Goal: Transaction & Acquisition: Purchase product/service

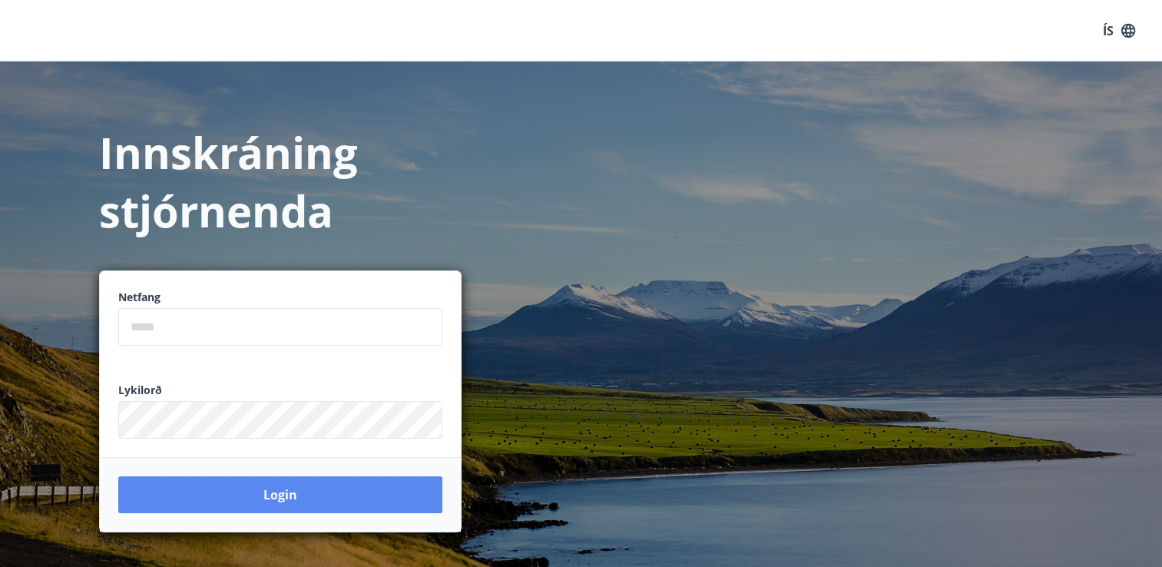
click at [278, 492] on button "Login" at bounding box center [280, 494] width 324 height 37
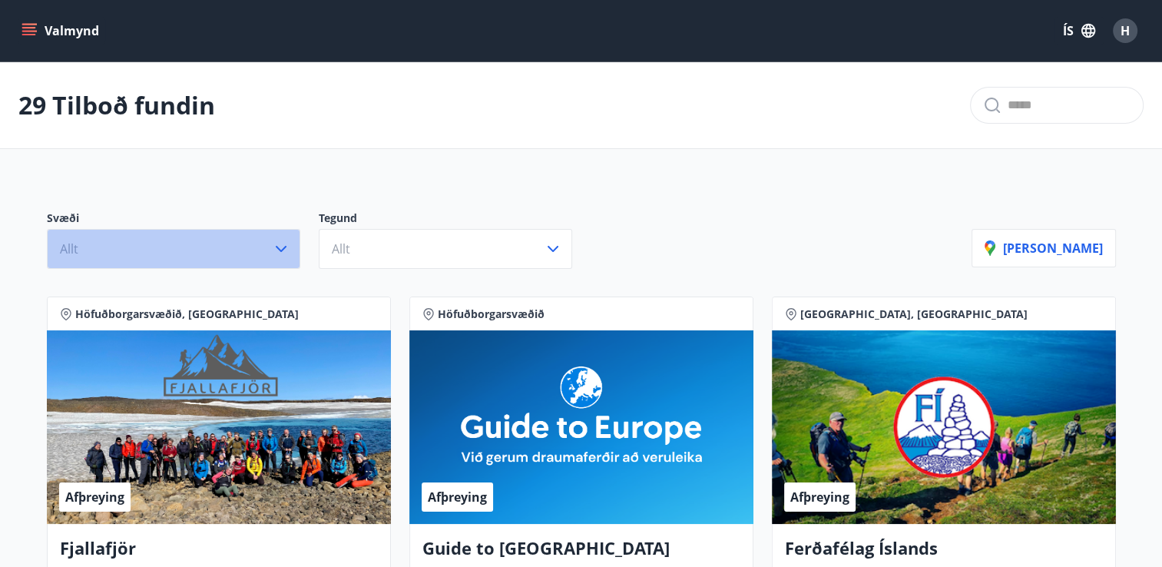
click at [278, 245] on icon "button" at bounding box center [281, 249] width 18 height 18
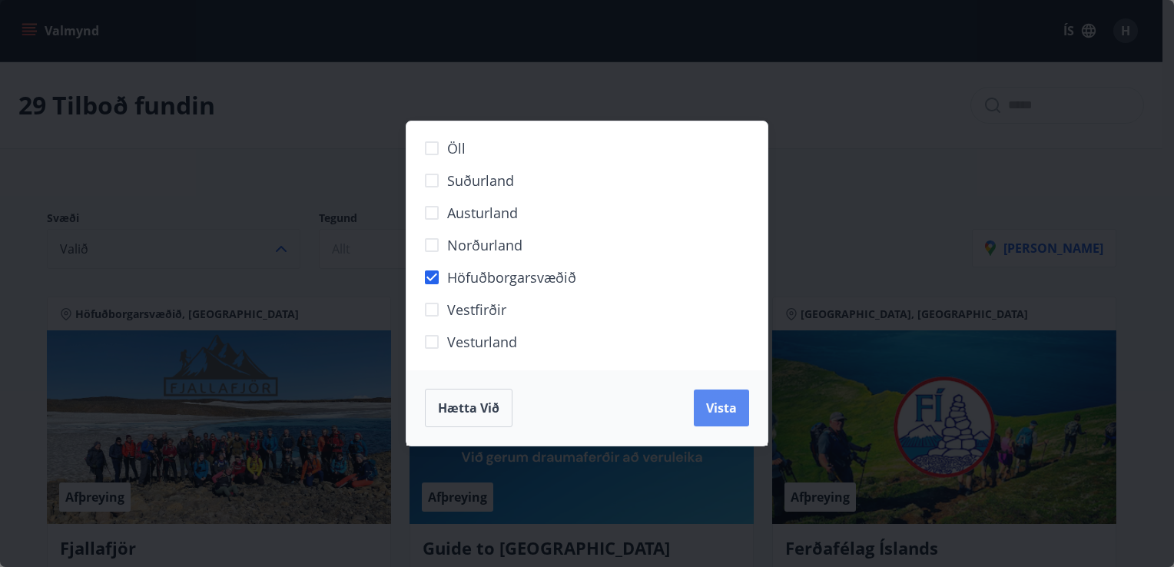
click at [718, 403] on span "Vista" at bounding box center [721, 408] width 31 height 17
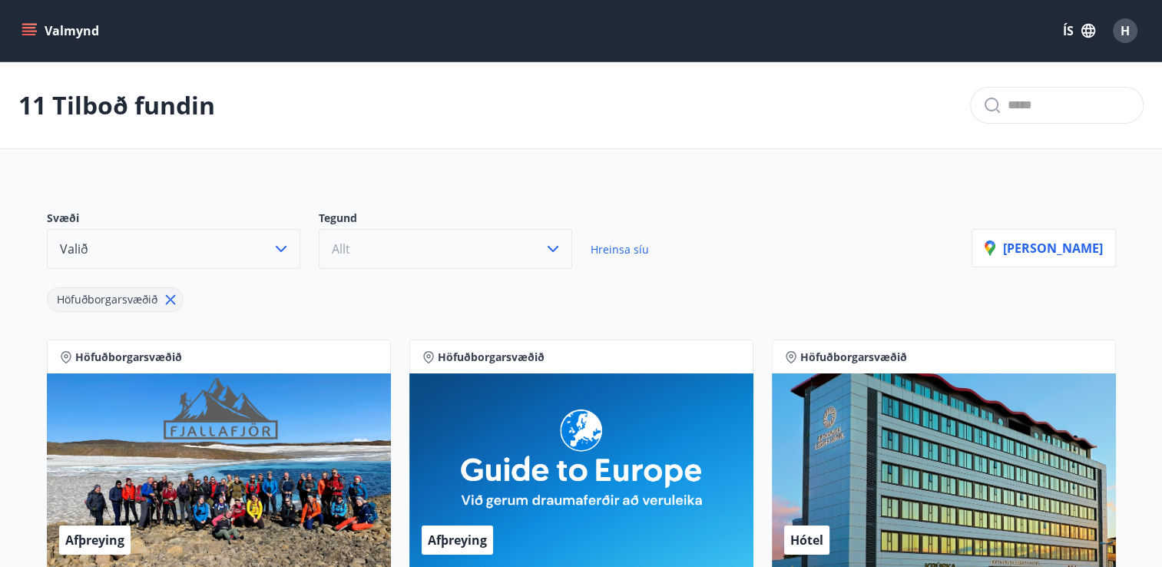
click at [557, 248] on icon "button" at bounding box center [553, 249] width 18 height 18
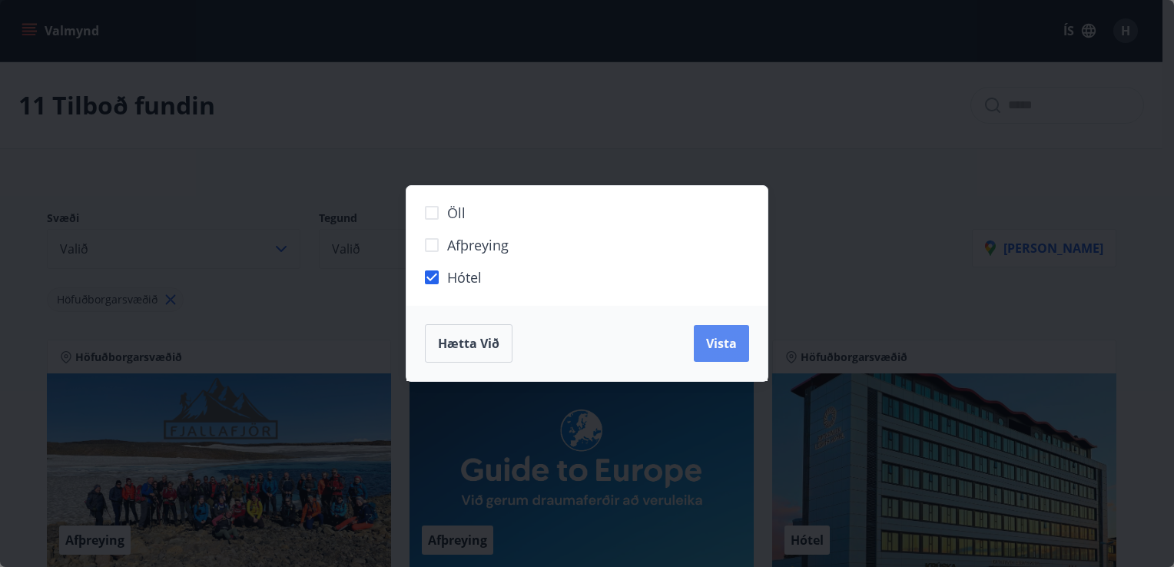
click at [716, 349] on span "Vista" at bounding box center [721, 343] width 31 height 17
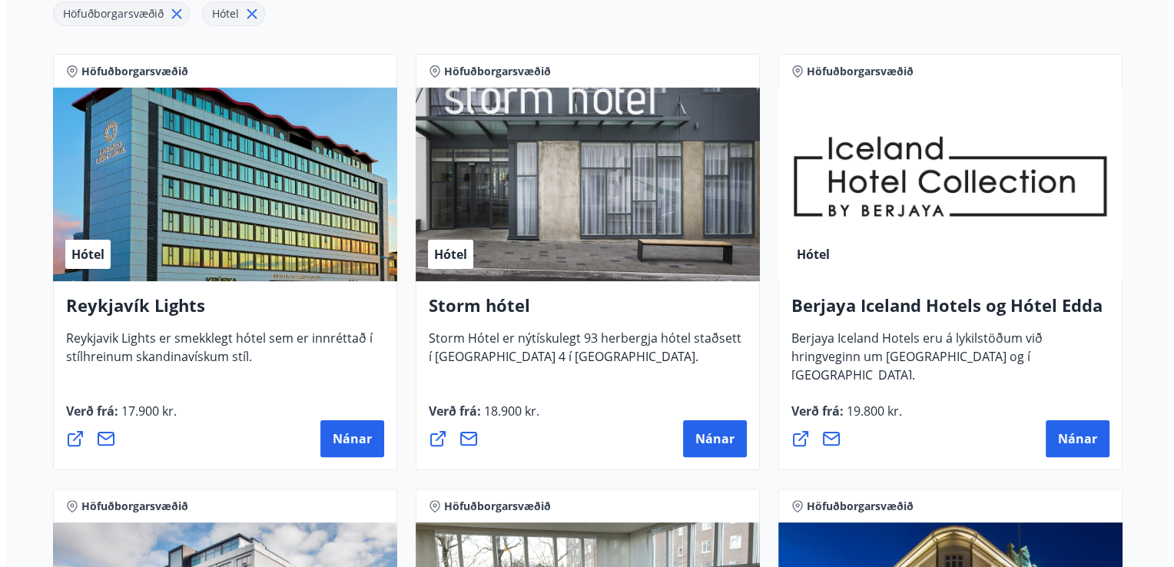
scroll to position [288, 0]
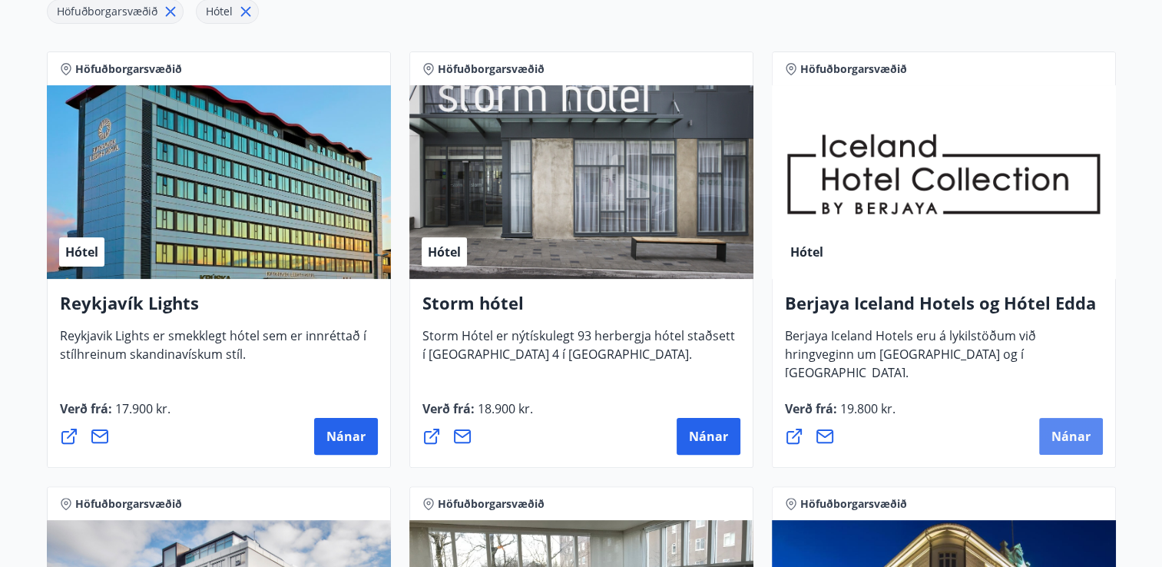
click at [1053, 443] on span "Nánar" at bounding box center [1071, 436] width 39 height 17
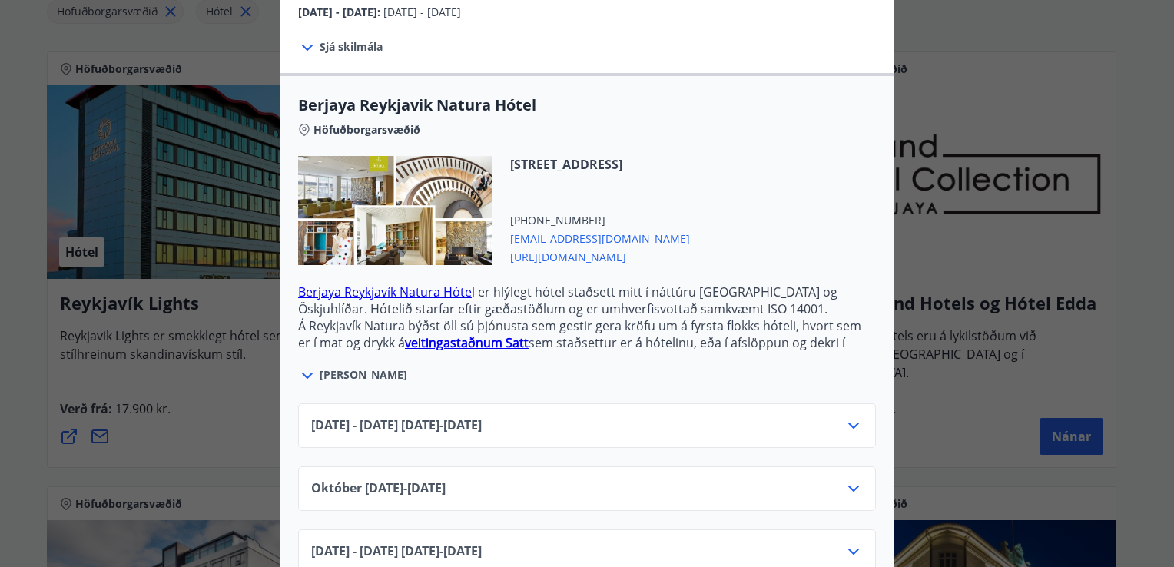
scroll to position [362, 0]
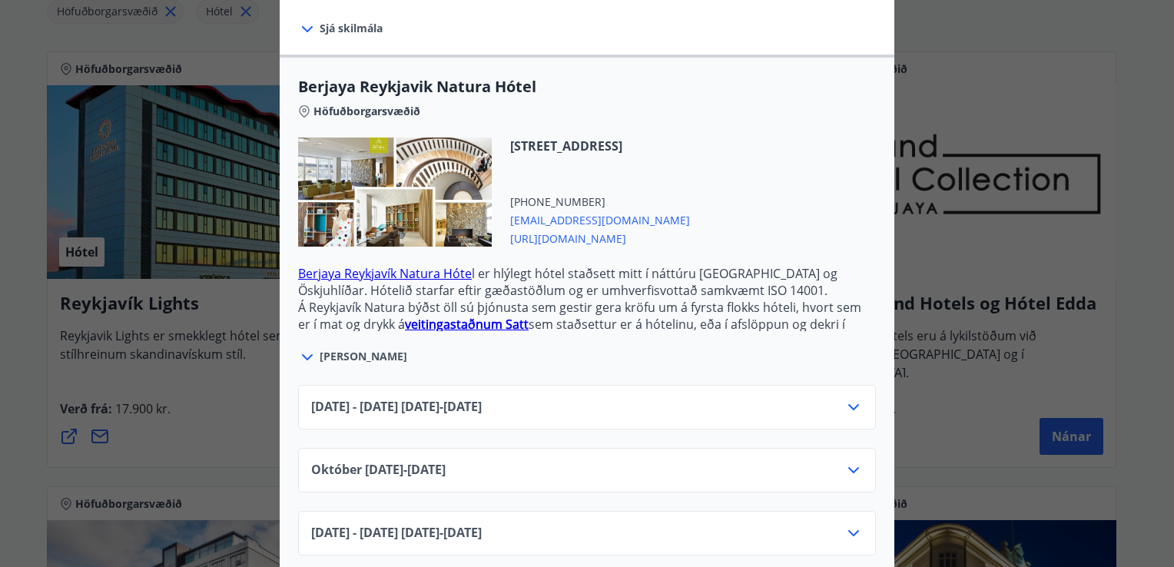
click at [847, 461] on icon at bounding box center [853, 470] width 18 height 18
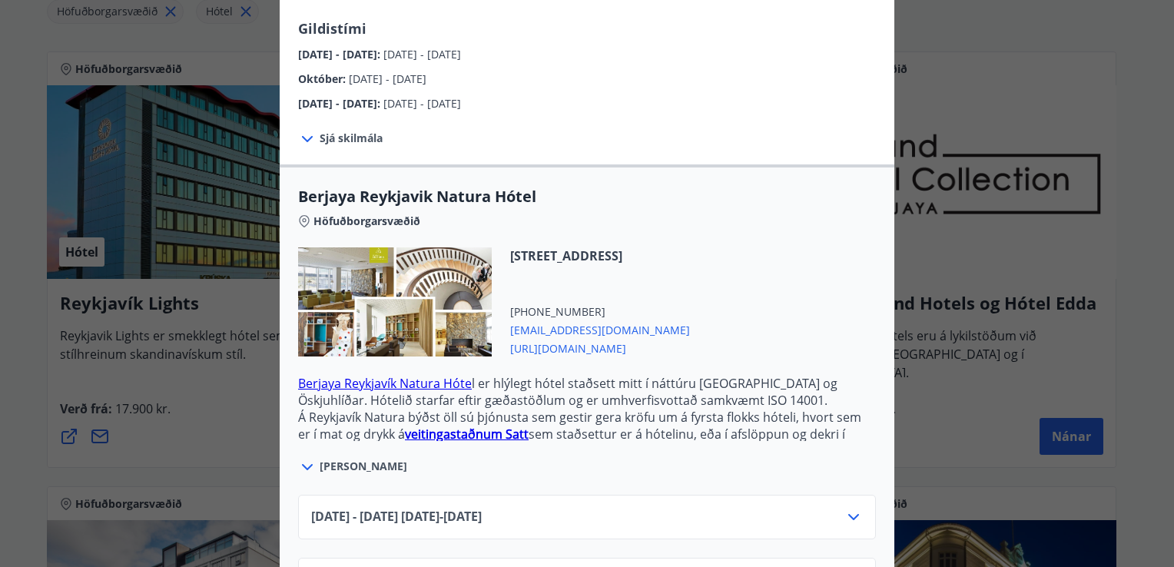
scroll to position [251, 0]
click at [301, 459] on icon at bounding box center [307, 468] width 18 height 18
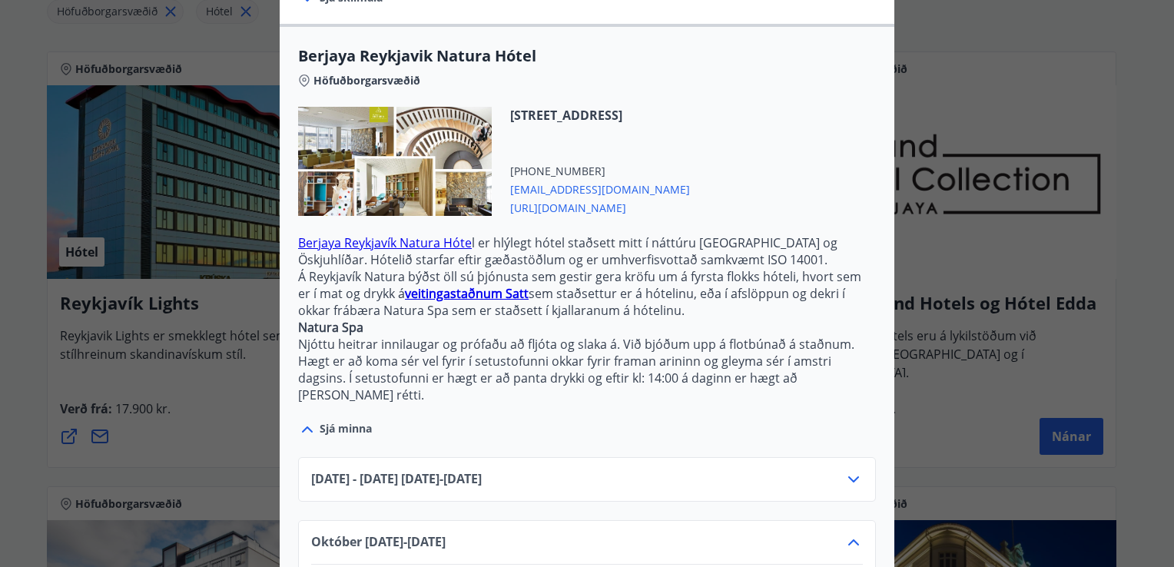
scroll to position [510, 0]
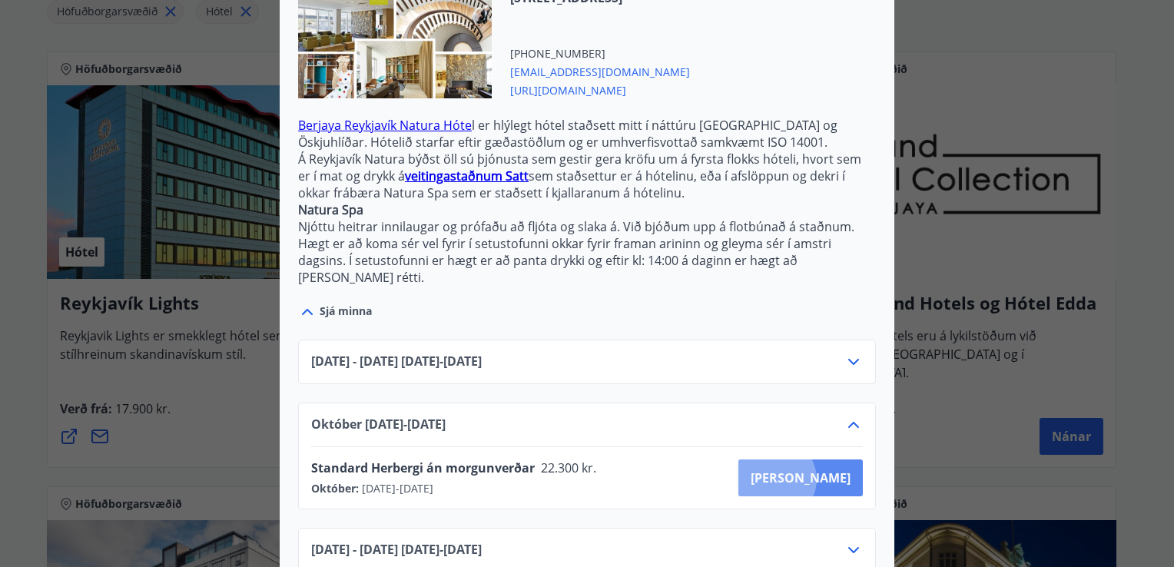
click at [830, 469] on span "[PERSON_NAME]" at bounding box center [801, 477] width 100 height 17
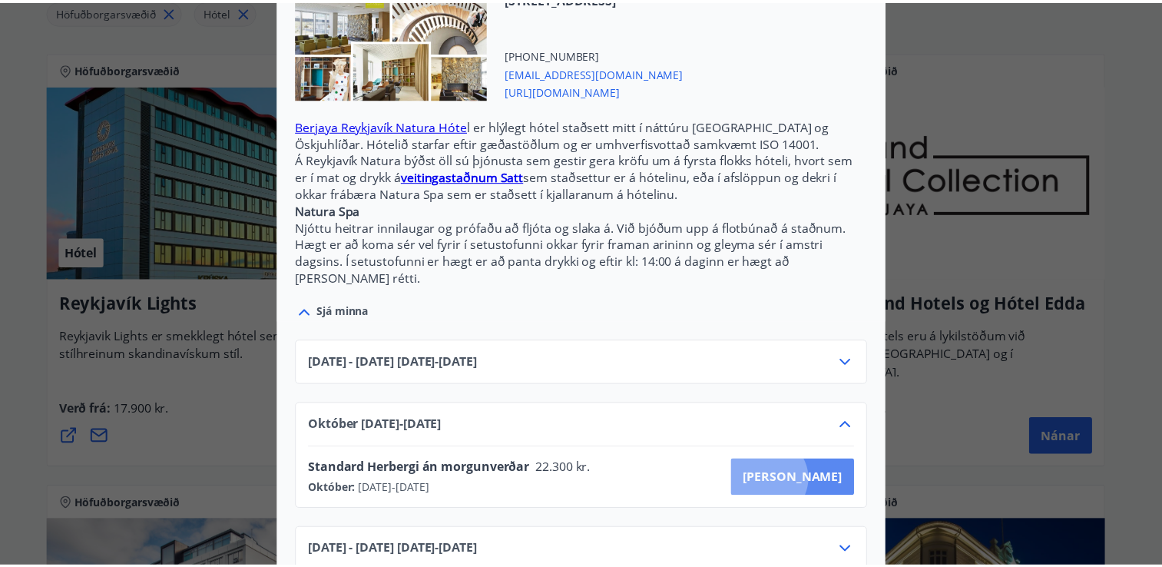
scroll to position [123, 0]
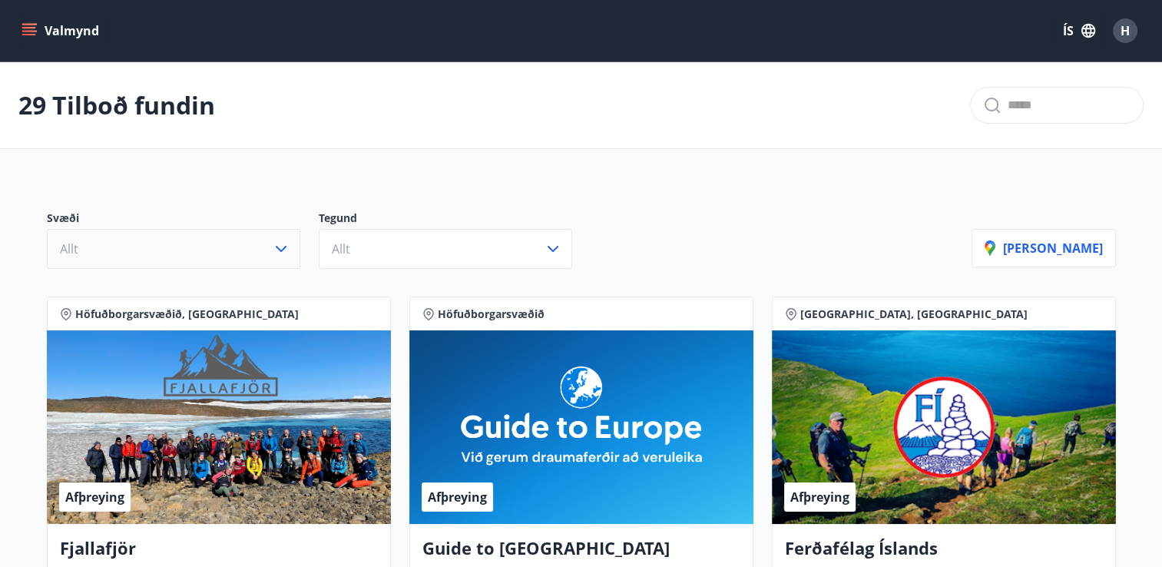
click at [284, 247] on icon "button" at bounding box center [281, 249] width 11 height 6
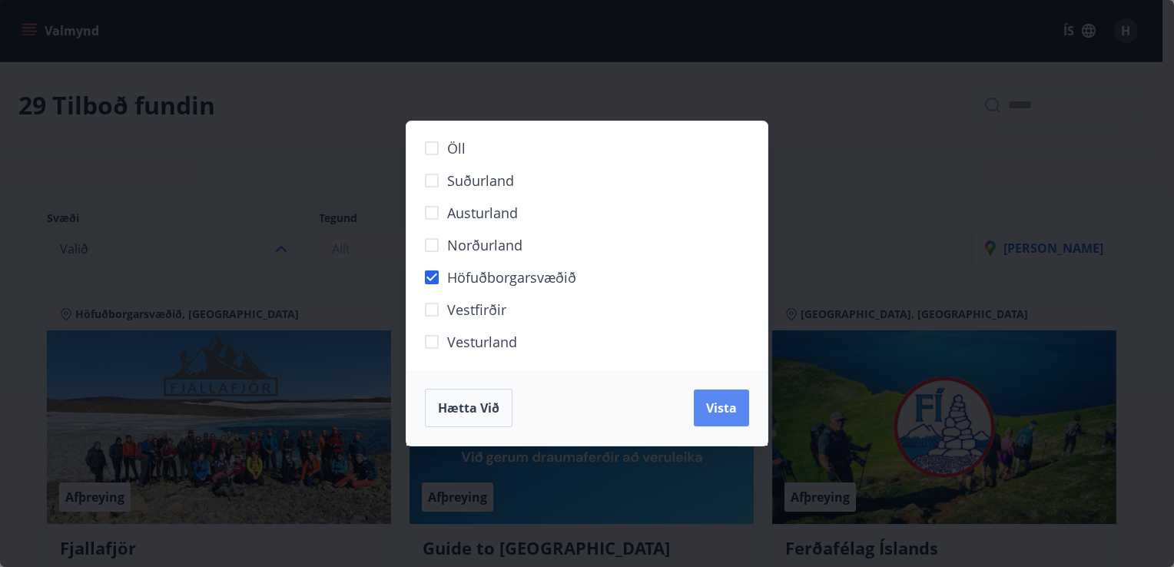
click at [728, 407] on span "Vista" at bounding box center [721, 408] width 31 height 17
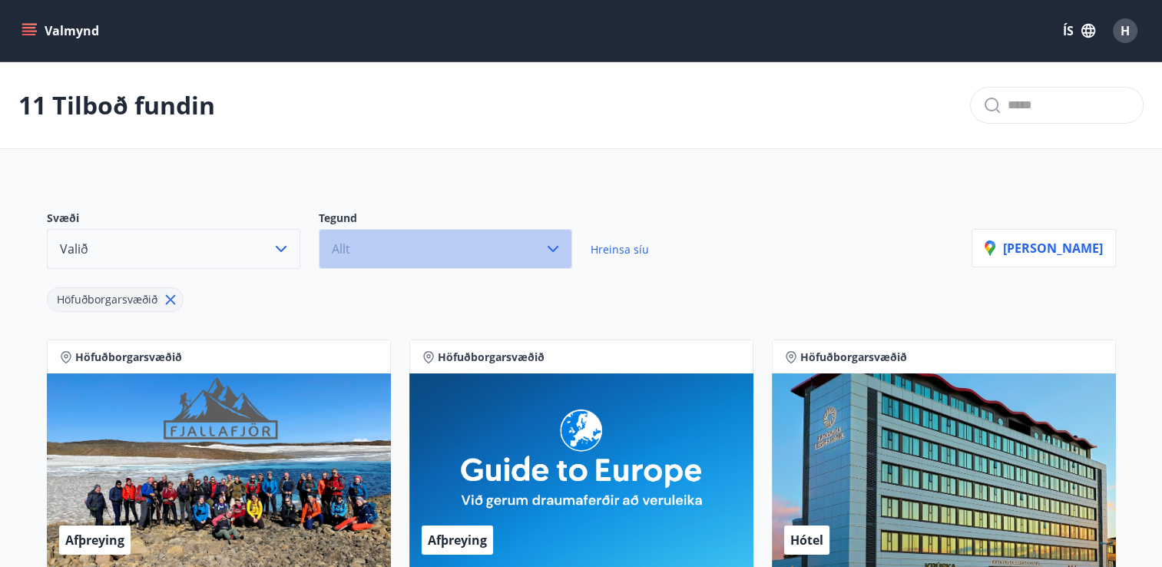
click at [552, 241] on icon "button" at bounding box center [553, 249] width 18 height 18
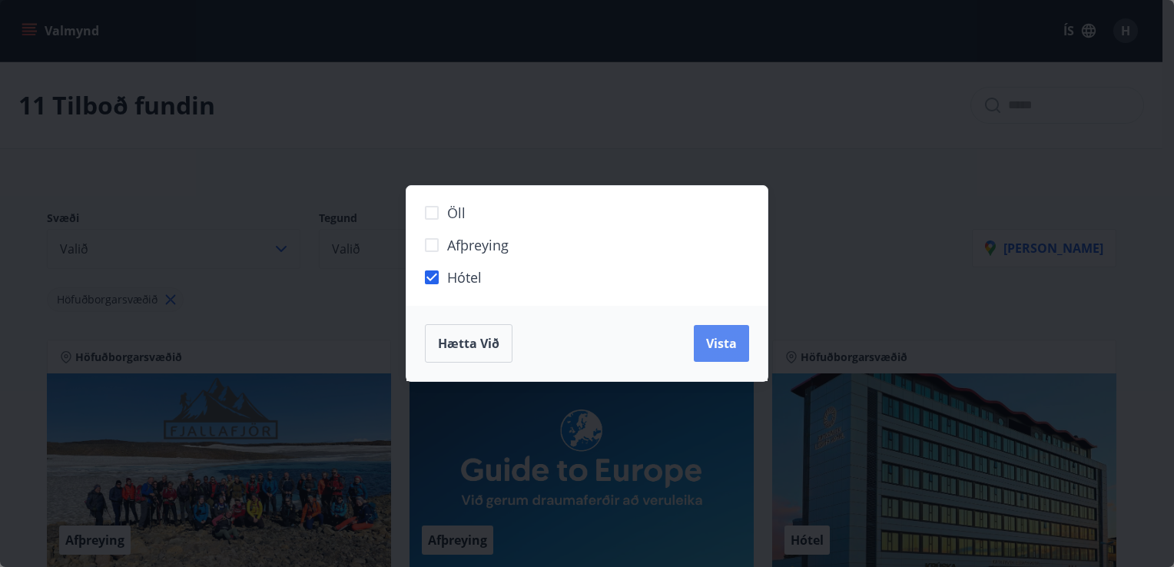
click at [716, 347] on span "Vista" at bounding box center [721, 343] width 31 height 17
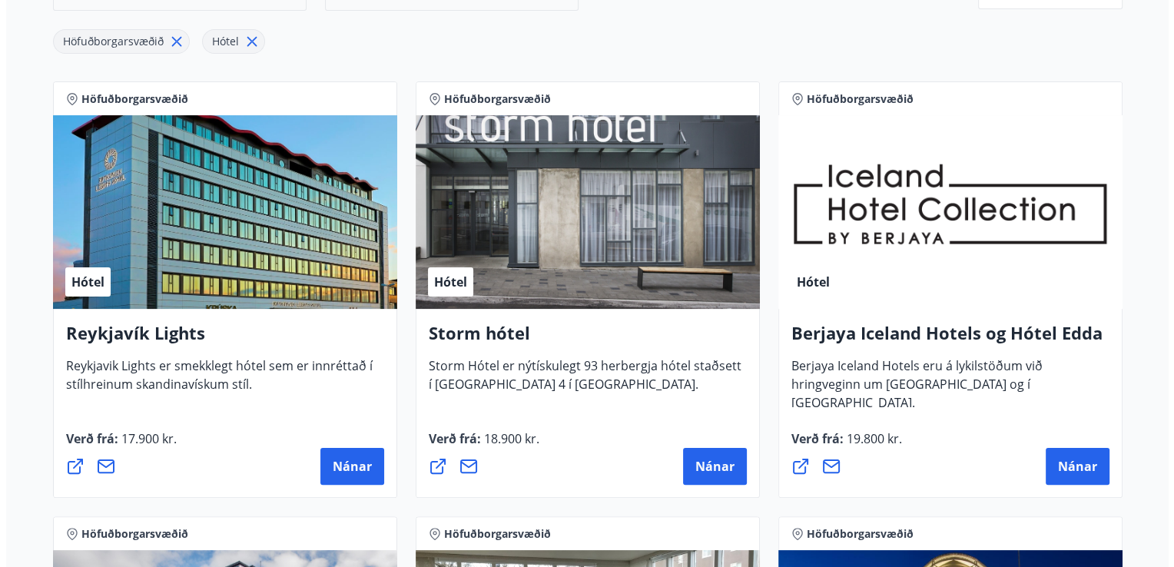
scroll to position [337, 0]
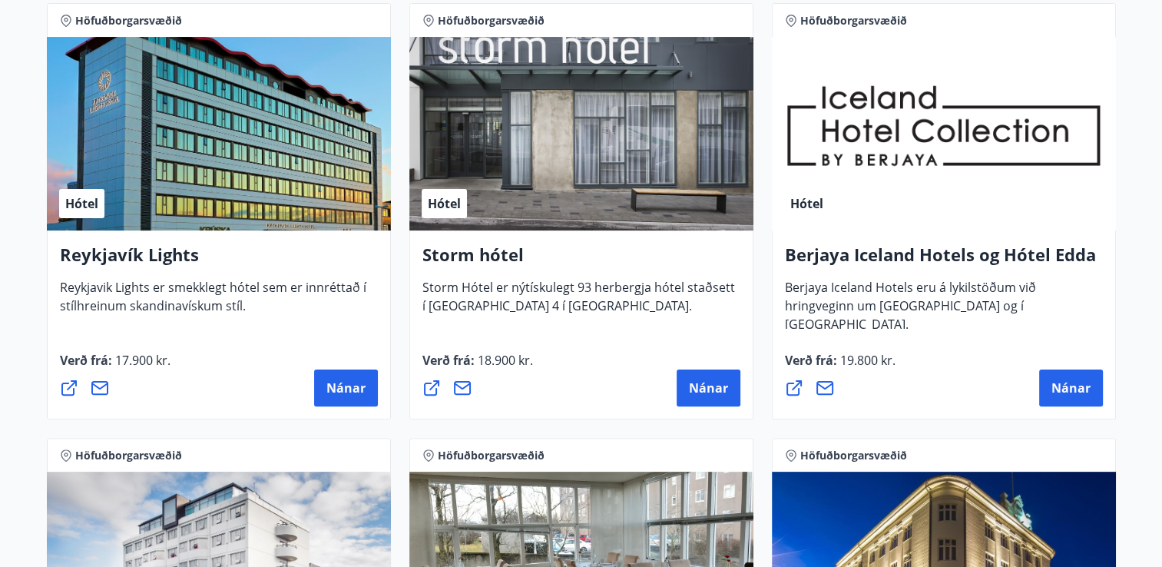
click at [913, 252] on h4 "Berjaya Iceland Hotels og Hótel Edda" at bounding box center [944, 260] width 318 height 35
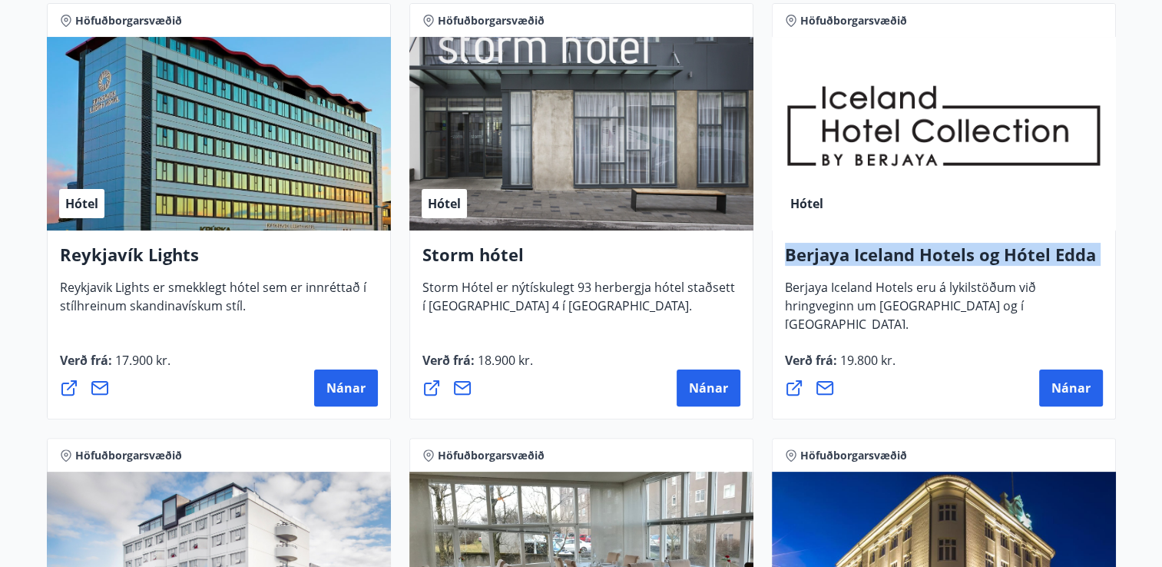
click at [913, 252] on h4 "Berjaya Iceland Hotels og Hótel Edda" at bounding box center [944, 260] width 318 height 35
click at [1069, 392] on span "Nánar" at bounding box center [1071, 388] width 39 height 17
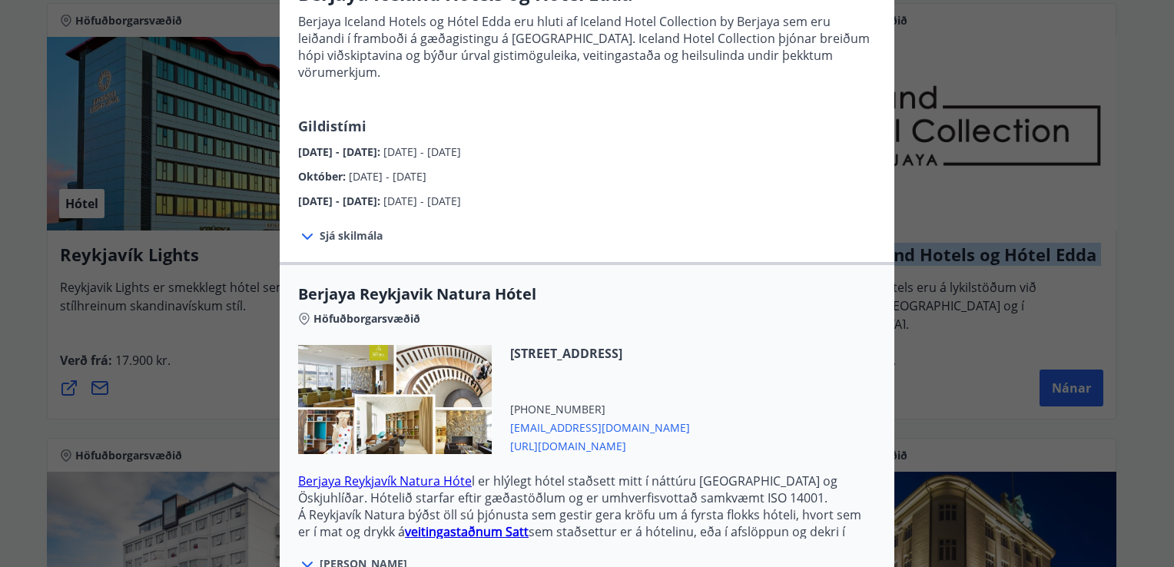
scroll to position [0, 0]
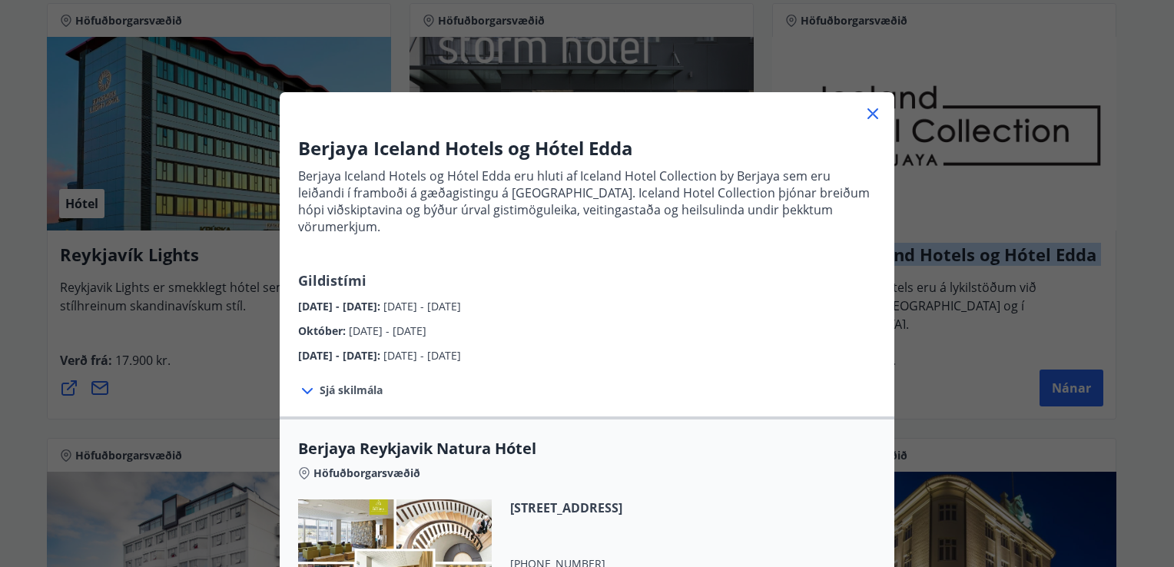
click at [868, 109] on icon at bounding box center [873, 113] width 18 height 18
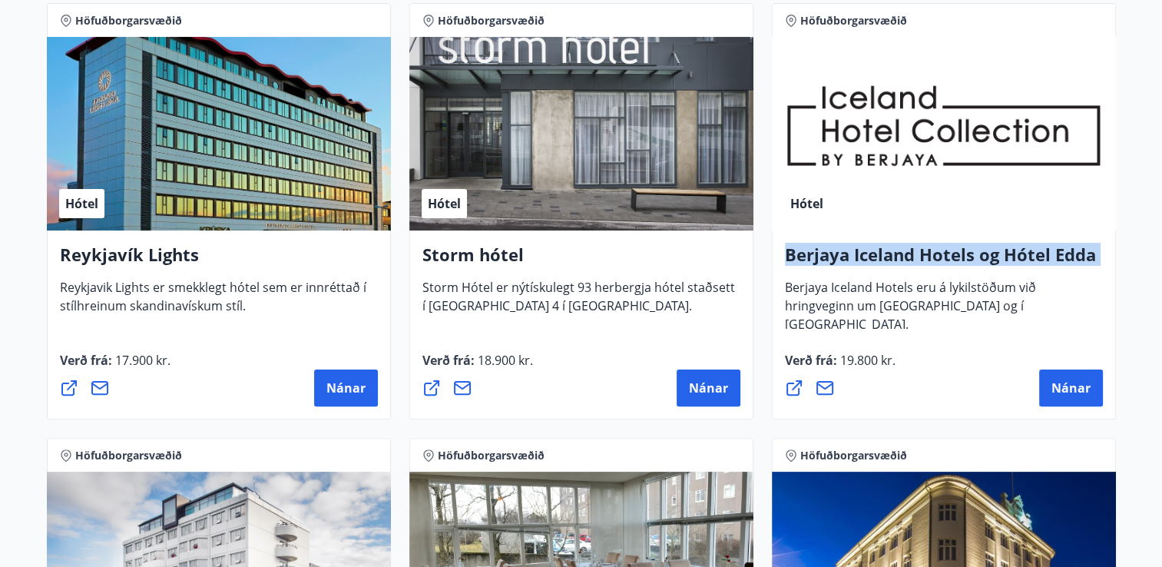
click at [858, 262] on h4 "Berjaya Iceland Hotels og Hótel Edda" at bounding box center [944, 260] width 318 height 35
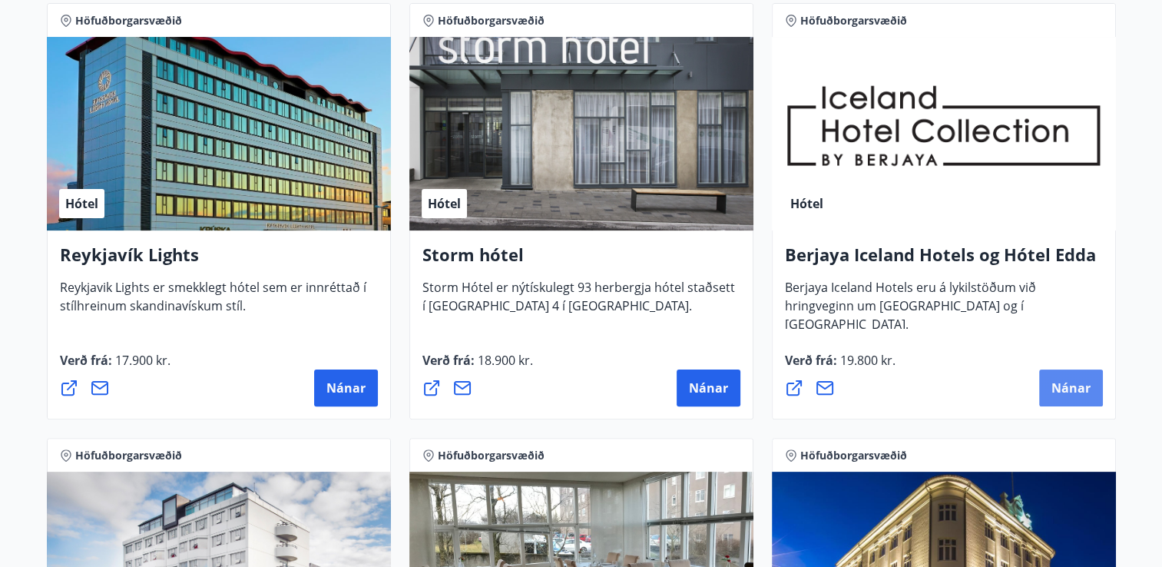
click at [1069, 375] on button "Nánar" at bounding box center [1071, 388] width 64 height 37
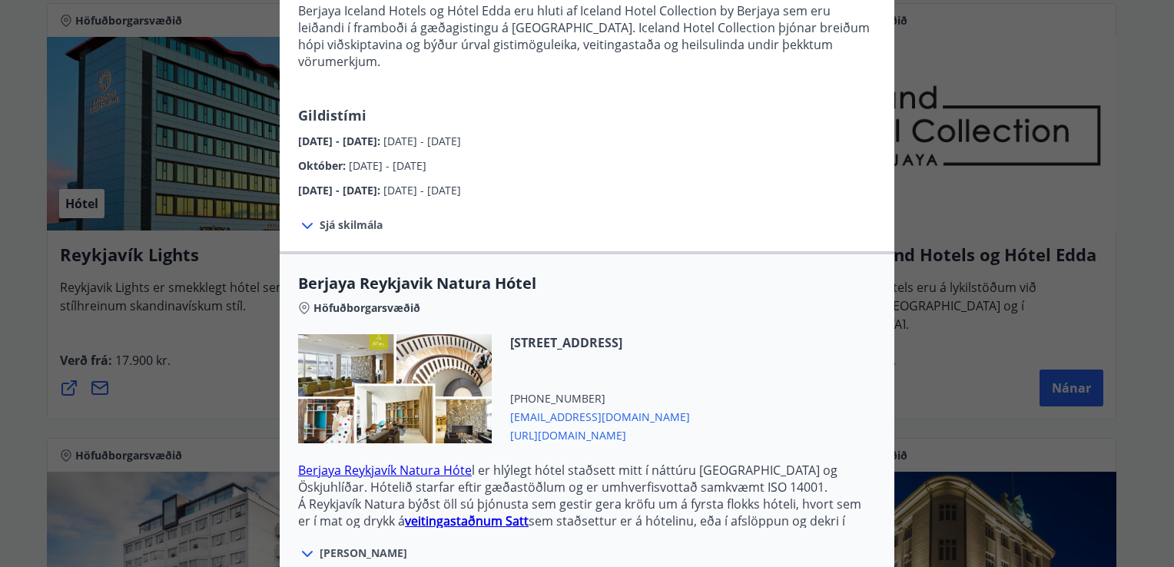
scroll to position [196, 0]
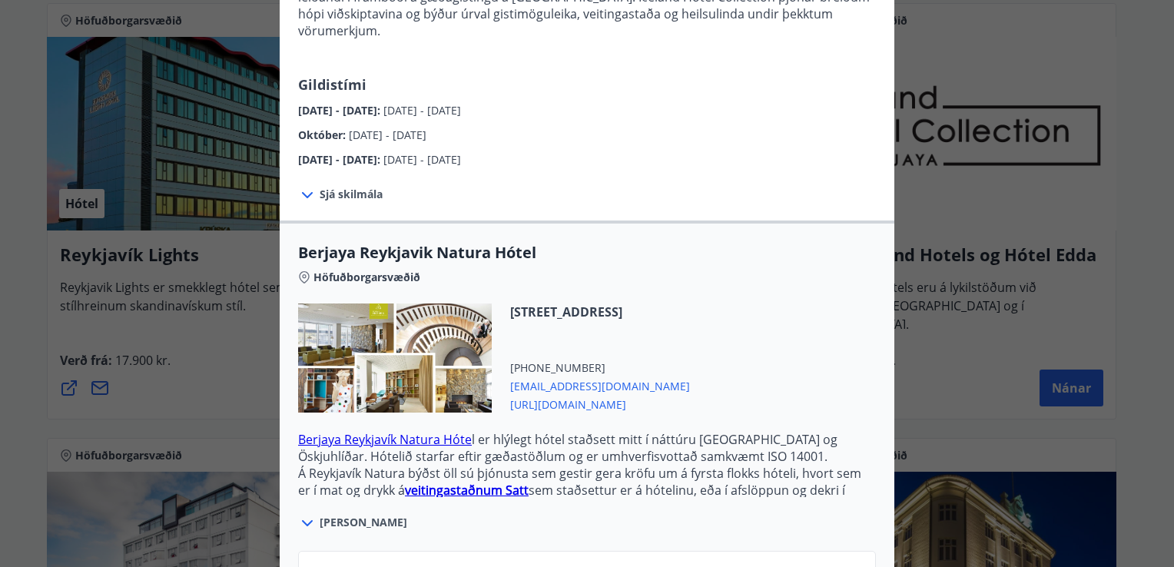
click at [586, 394] on span "[URL][DOMAIN_NAME]" at bounding box center [600, 403] width 180 height 18
drag, startPoint x: 532, startPoint y: 370, endPoint x: 858, endPoint y: 254, distance: 345.8
click at [858, 264] on div "Höfuðborgarsvæðið" at bounding box center [587, 275] width 578 height 22
drag, startPoint x: 502, startPoint y: 368, endPoint x: 663, endPoint y: 367, distance: 161.3
click at [663, 367] on div "[STREET_ADDRESS] [PHONE_NUMBER] [EMAIL_ADDRESS][DOMAIN_NAME] [URL][DOMAIN_NAME]" at bounding box center [591, 357] width 198 height 109
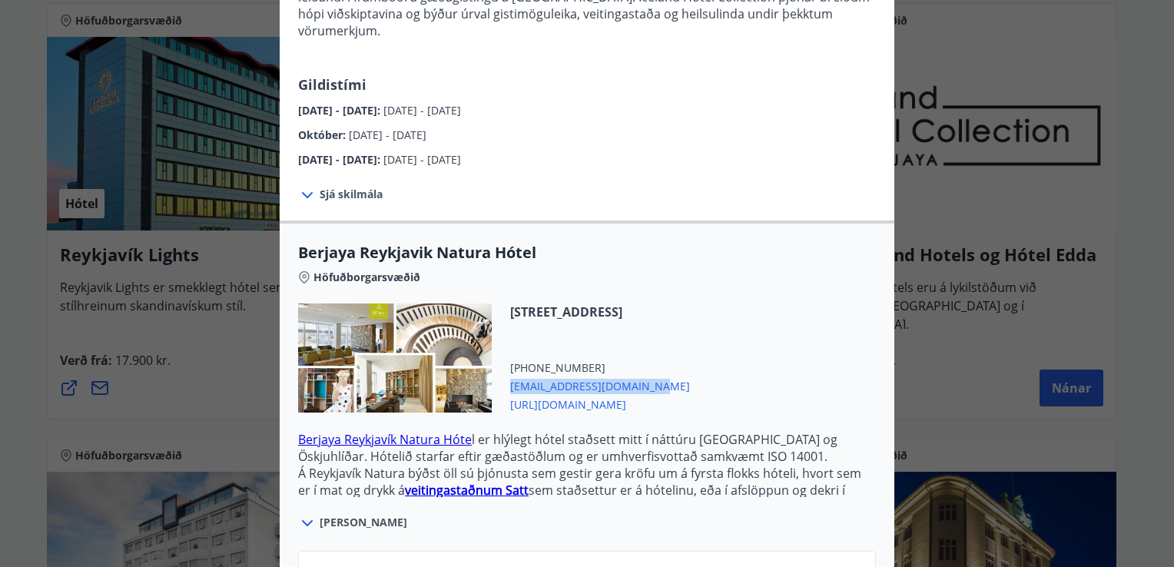
copy span "[EMAIL_ADDRESS][DOMAIN_NAME]"
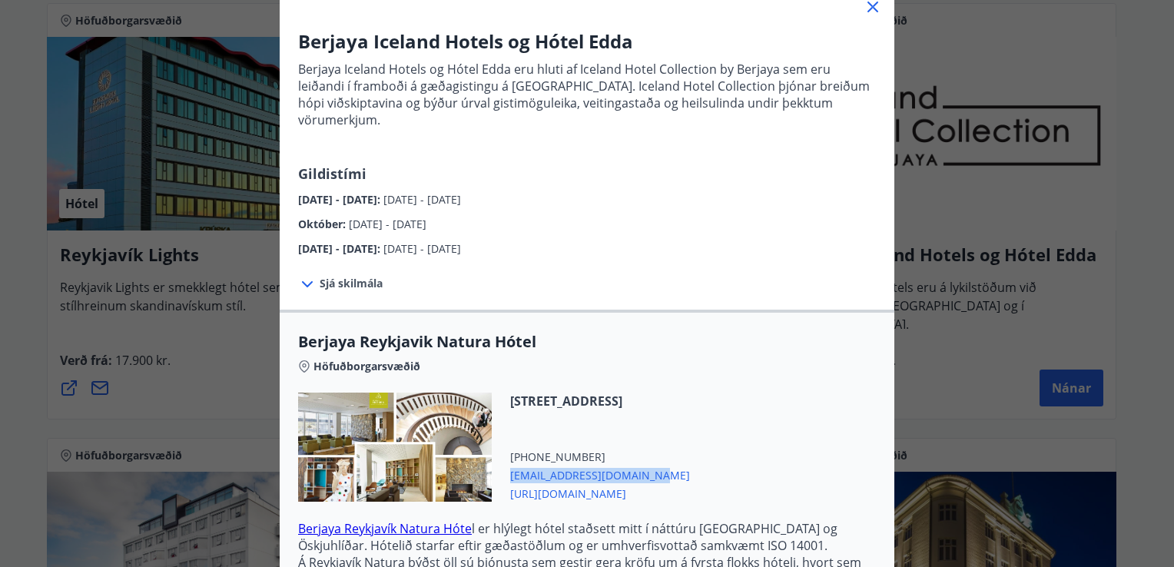
scroll to position [138, 0]
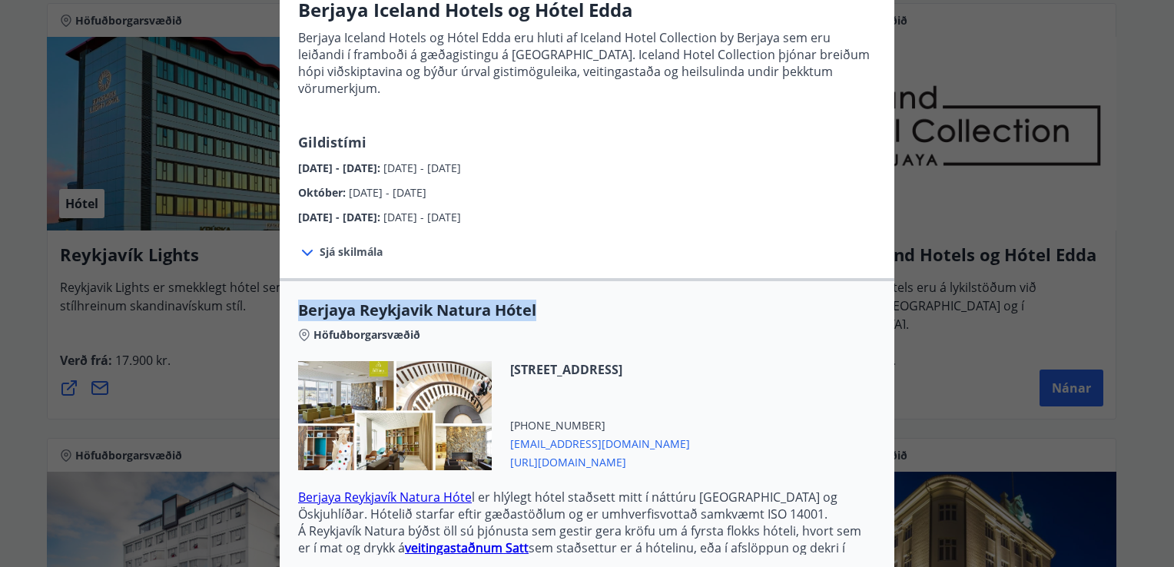
drag, startPoint x: 289, startPoint y: 287, endPoint x: 565, endPoint y: 293, distance: 275.9
click at [565, 300] on div "Berjaya Reykjavik Natura Hótel Höfuðborgarsvæðið [STREET_ADDRESS] [PHONE_NUMBER…" at bounding box center [587, 445] width 615 height 290
copy span "Berjaya Reykjavik Natura Hótel"
click at [608, 321] on div "Höfuðborgarsvæðið" at bounding box center [587, 332] width 578 height 22
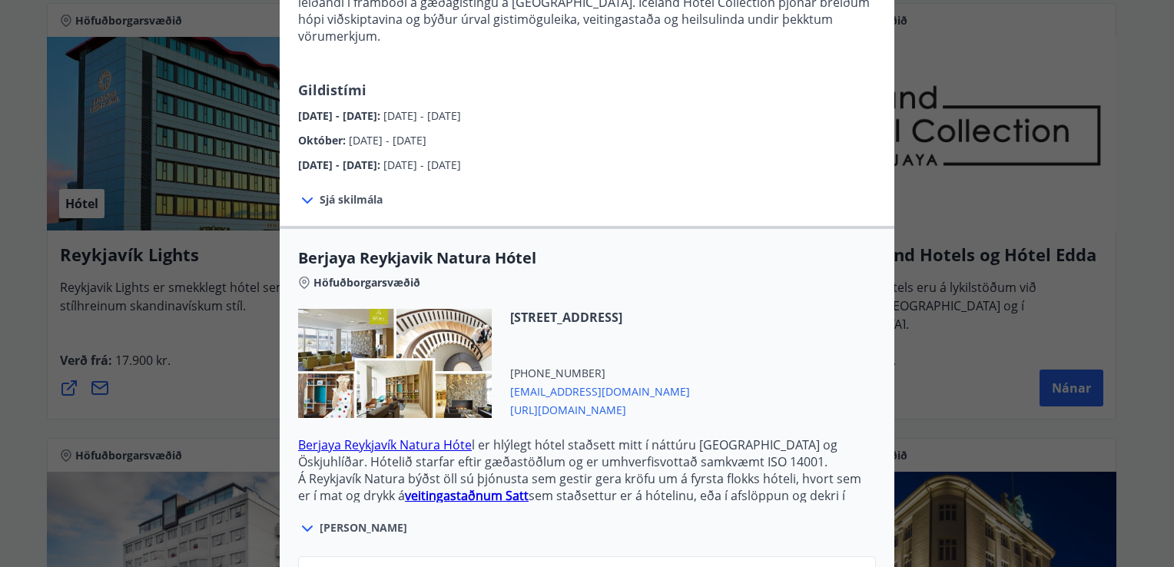
scroll to position [362, 0]
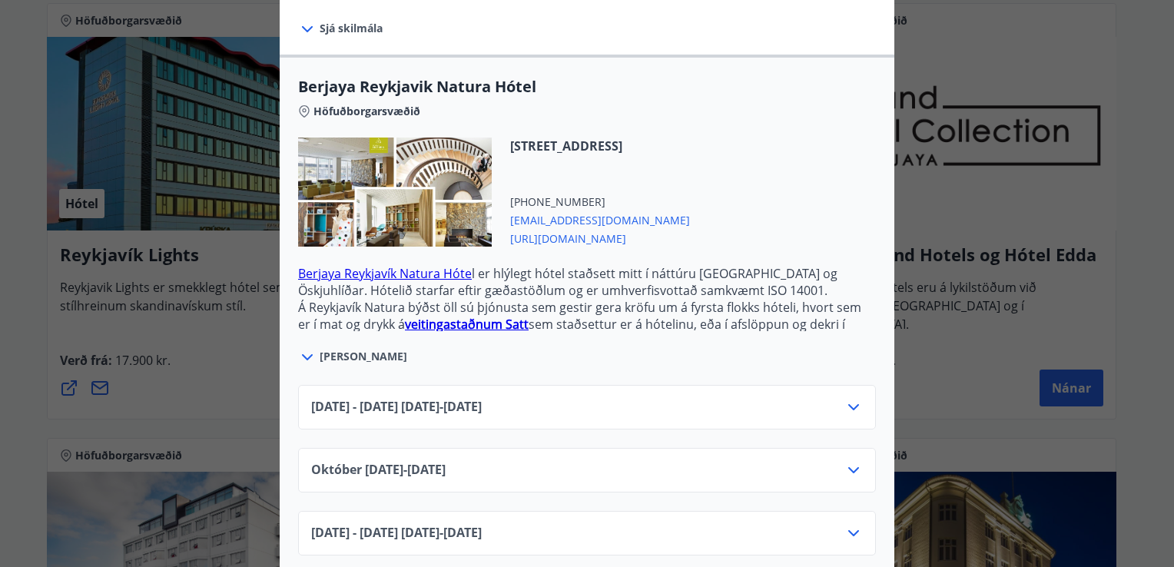
click at [850, 467] on icon at bounding box center [853, 470] width 11 height 6
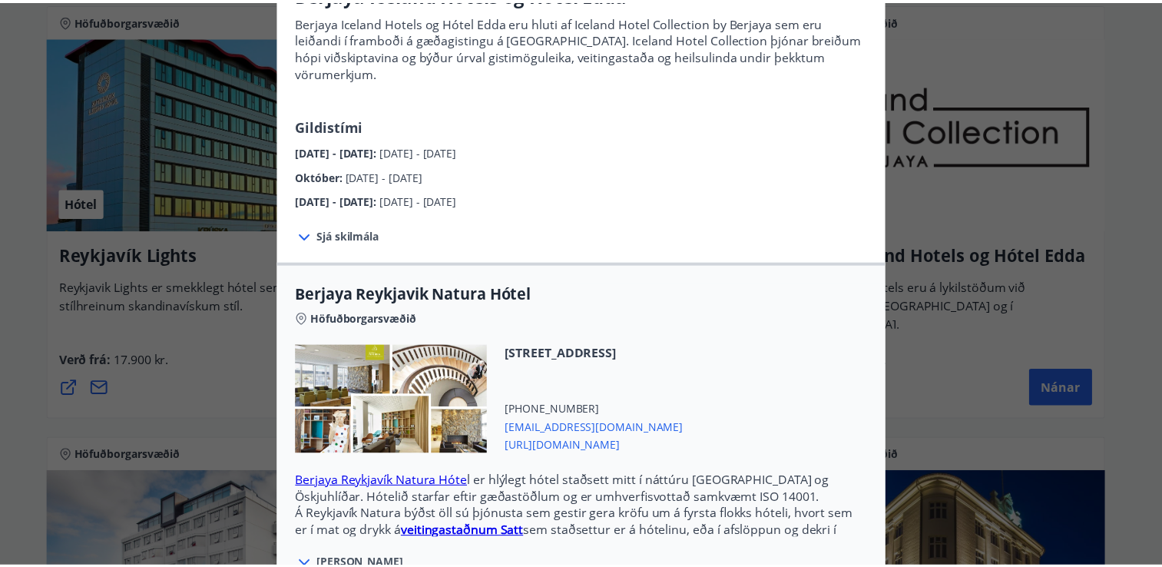
scroll to position [0, 0]
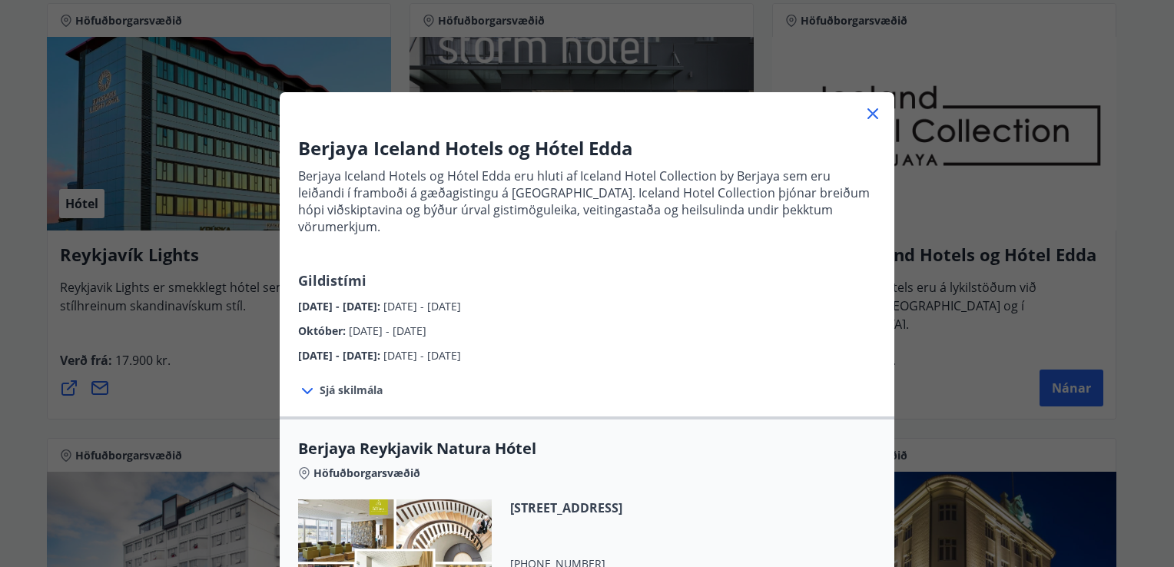
click at [864, 110] on icon at bounding box center [873, 113] width 18 height 18
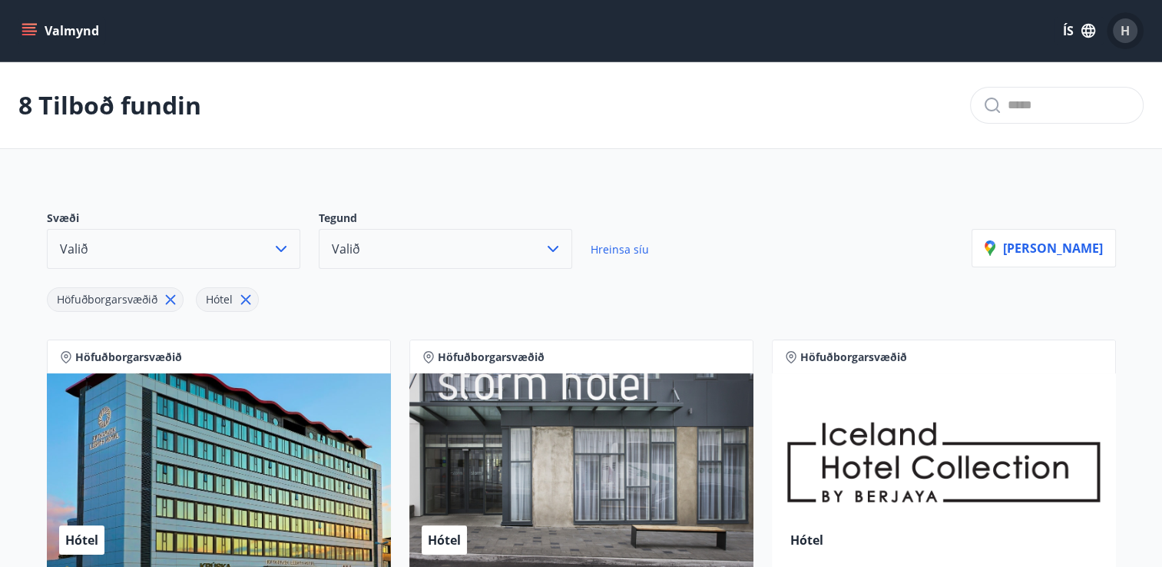
click at [1126, 32] on span "H" at bounding box center [1125, 30] width 9 height 17
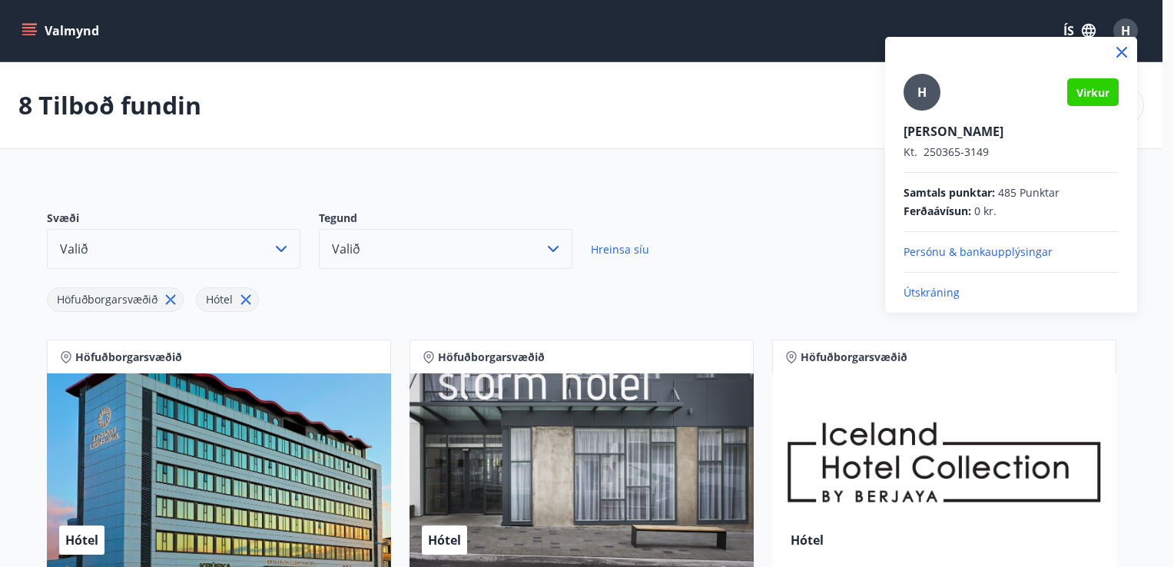
click at [926, 287] on p "Útskráning" at bounding box center [1011, 292] width 215 height 15
